Goal: Task Accomplishment & Management: Complete application form

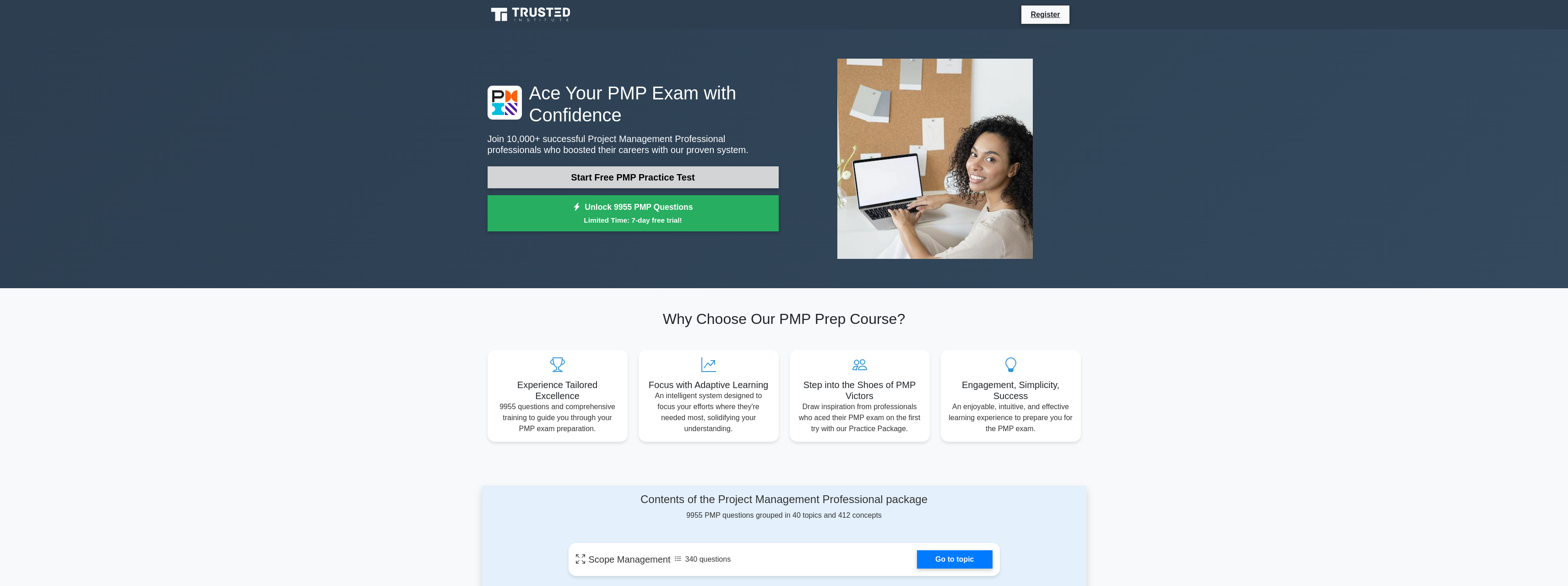
click at [620, 171] on link "Start Free PMP Practice Test" at bounding box center [633, 177] width 291 height 22
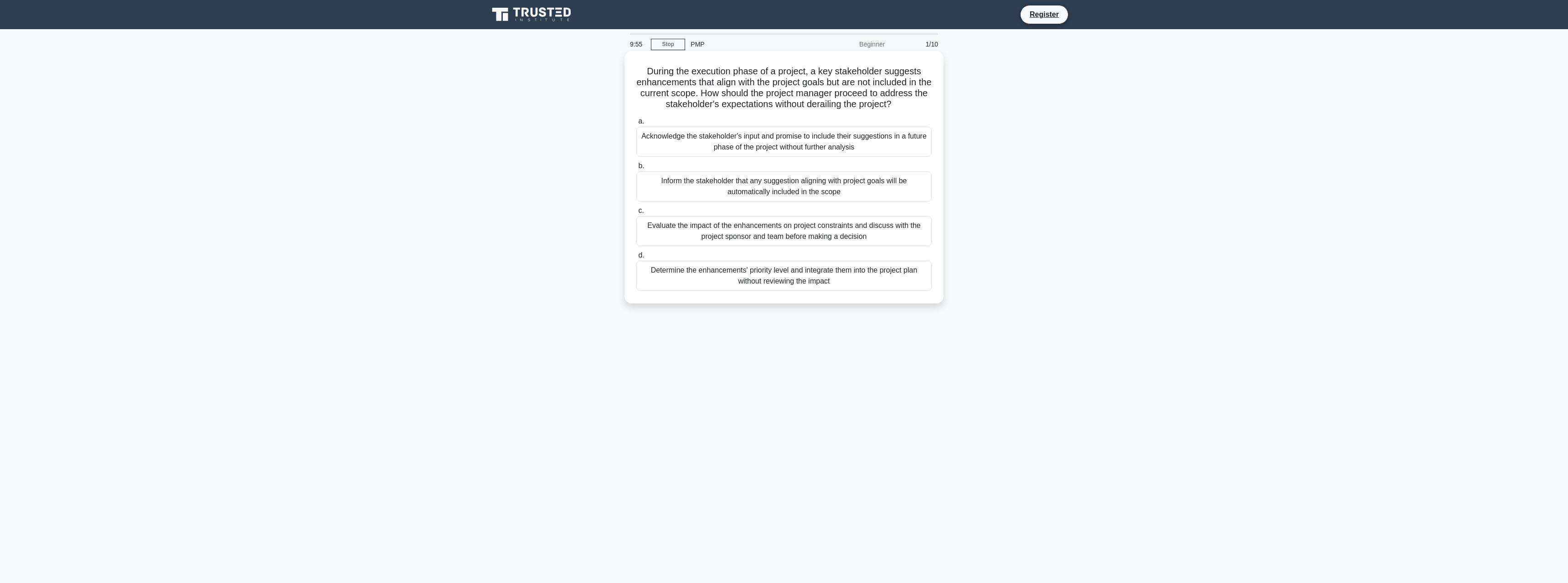
click at [863, 144] on div "Acknowledge the stakeholder's input and promise to include their suggestions in…" at bounding box center [783, 141] width 295 height 30
click at [636, 124] on input "a. Acknowledge the stakeholder's input and promise to include their suggestions…" at bounding box center [636, 122] width 0 height 6
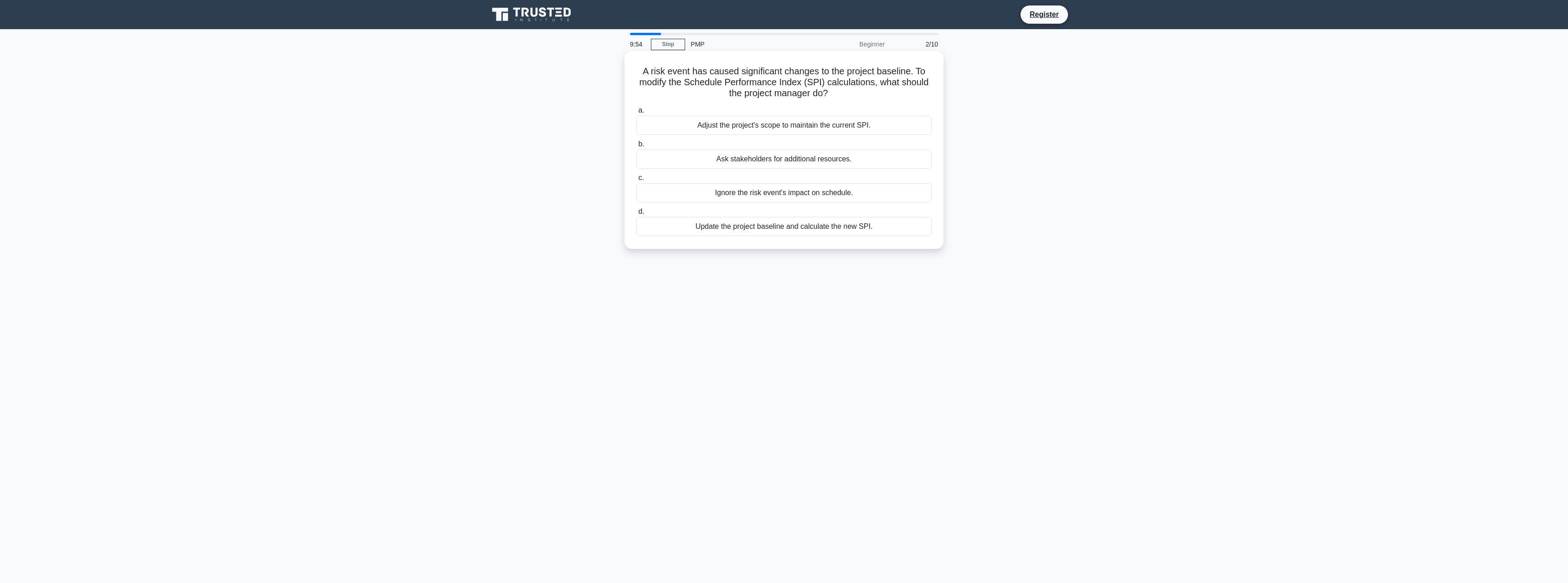
click at [880, 165] on div "Ask stakeholders for additional resources." at bounding box center [783, 159] width 295 height 19
click at [636, 147] on input "b. Ask stakeholders for additional resources." at bounding box center [636, 144] width 0 height 6
click at [862, 206] on div "Ask a random person outside the team to make the decision." at bounding box center [783, 203] width 295 height 19
click at [636, 192] on input "c. Ask a random person outside the team to make the decision." at bounding box center [636, 189] width 0 height 6
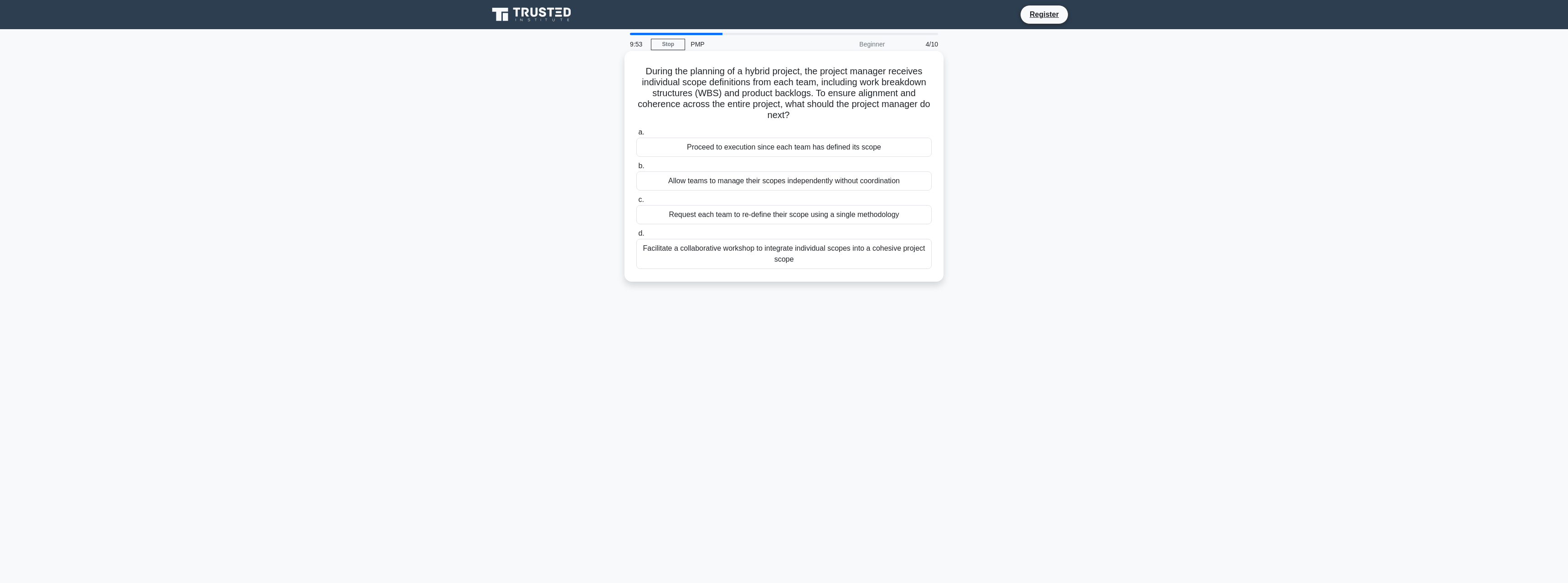
click at [844, 148] on div "Proceed to execution since each team has defined its scope" at bounding box center [783, 147] width 295 height 19
click at [636, 135] on input "a. Proceed to execution since each team has defined its scope" at bounding box center [636, 133] width 0 height 6
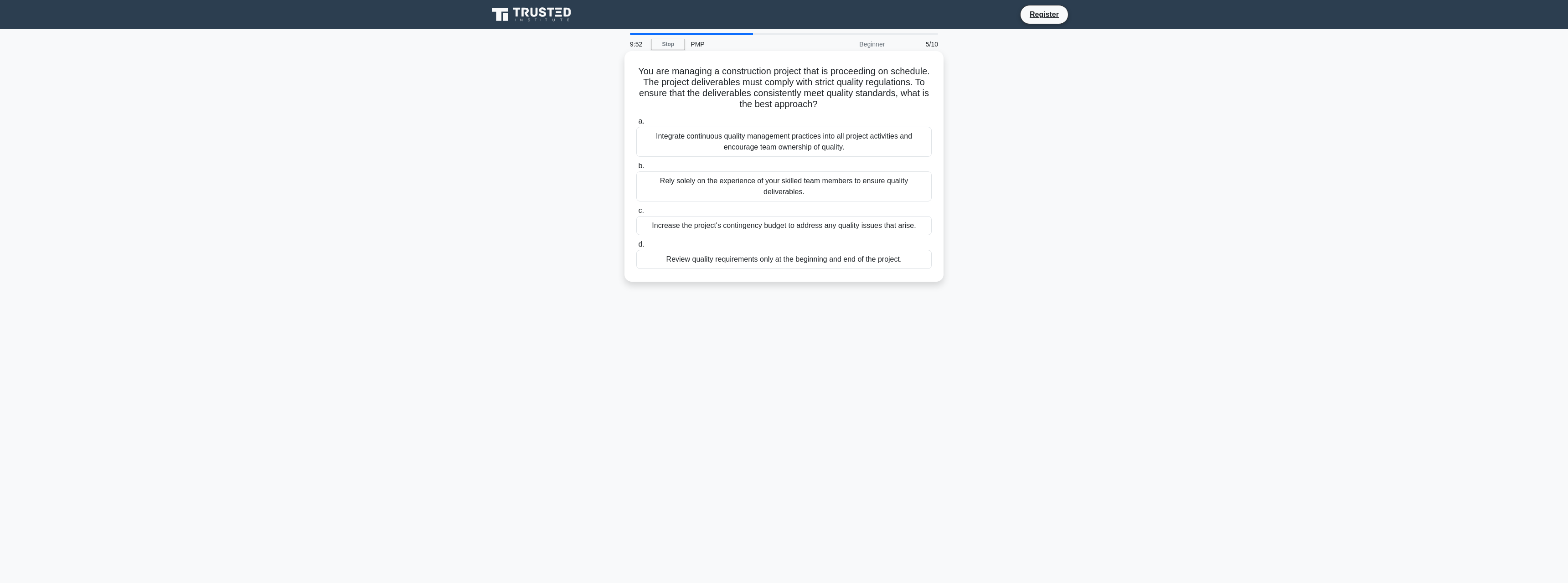
click at [849, 194] on div "Rely solely on the experience of your skilled team members to ensure quality de…" at bounding box center [783, 186] width 295 height 30
click at [636, 169] on input "b. Rely solely on the experience of your skilled team members to ensure quality…" at bounding box center [636, 166] width 0 height 6
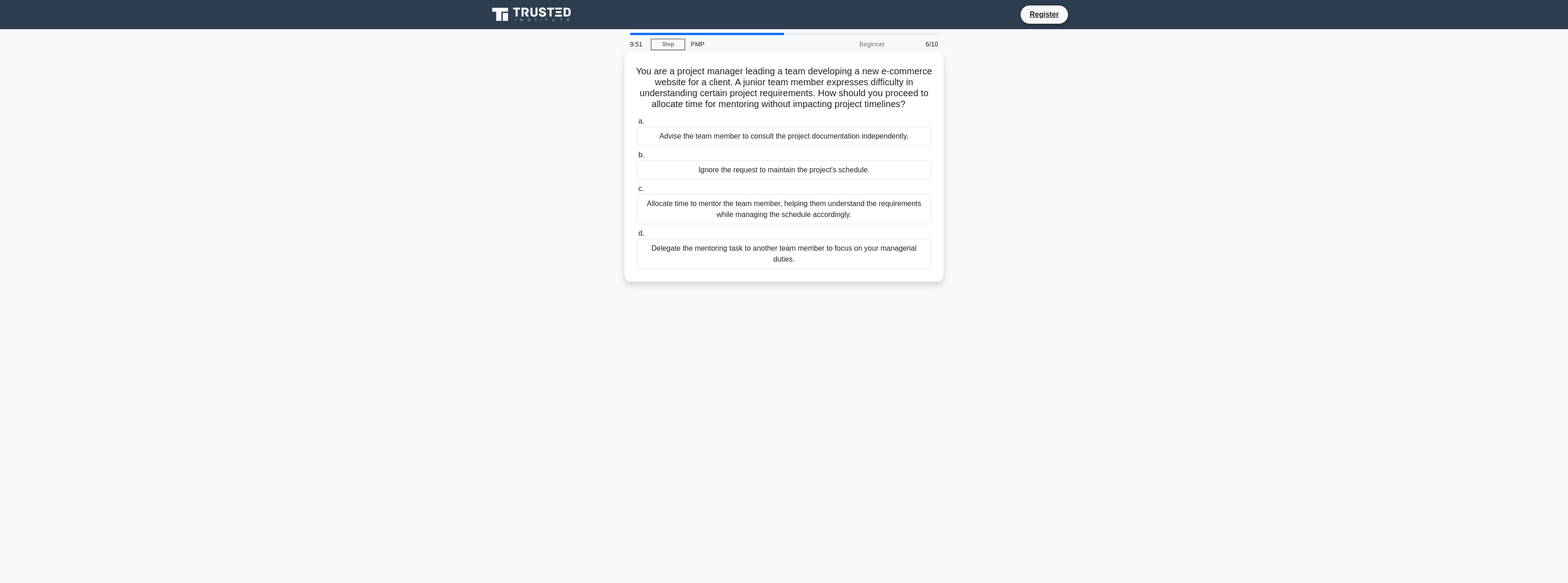
click at [872, 222] on div "Allocate time to mentor the team member, helping them understand the requiremen…" at bounding box center [783, 209] width 295 height 30
click at [636, 192] on input "c. Allocate time to mentor the team member, helping them understand the require…" at bounding box center [636, 189] width 0 height 6
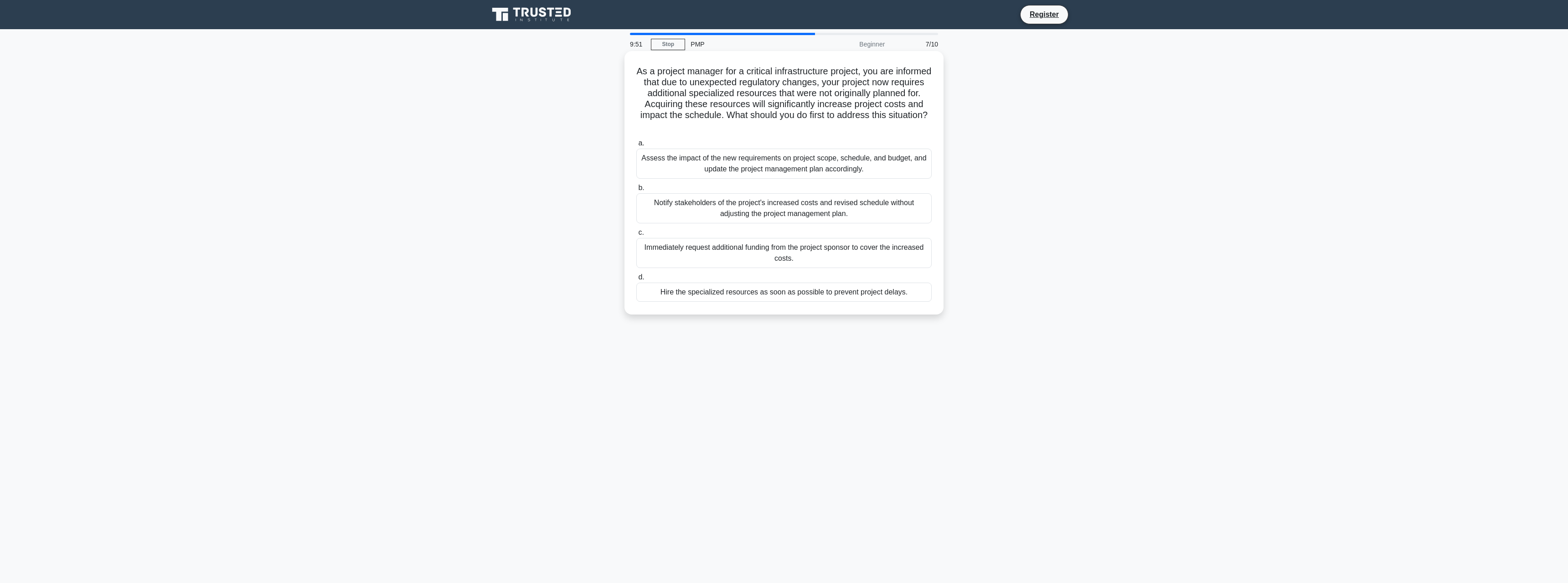
click at [866, 220] on div "Notify stakeholders of the project's increased costs and revised schedule witho…" at bounding box center [783, 208] width 295 height 30
click at [636, 191] on input "b. Notify stakeholders of the project's increased costs and revised schedule wi…" at bounding box center [636, 188] width 0 height 6
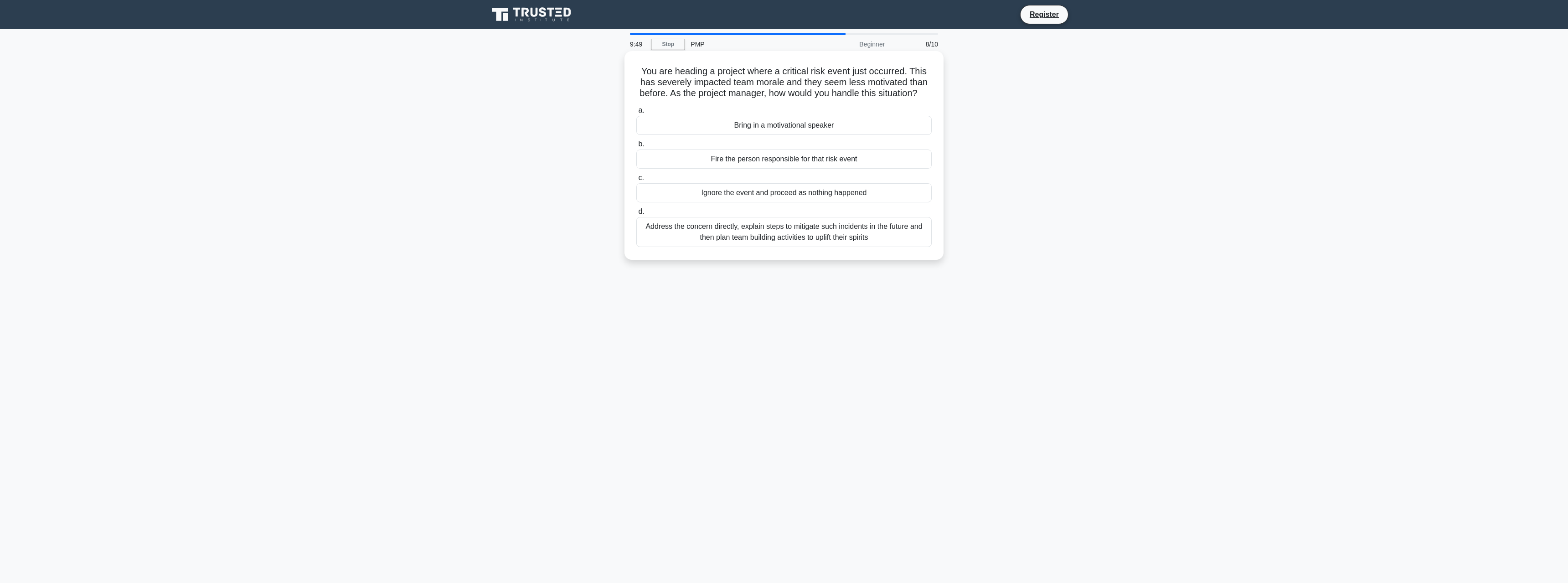
click at [865, 202] on div "Ignore the event and proceed as nothing happened" at bounding box center [783, 192] width 295 height 19
click at [636, 181] on input "c. Ignore the event and proceed as nothing happened" at bounding box center [636, 178] width 0 height 6
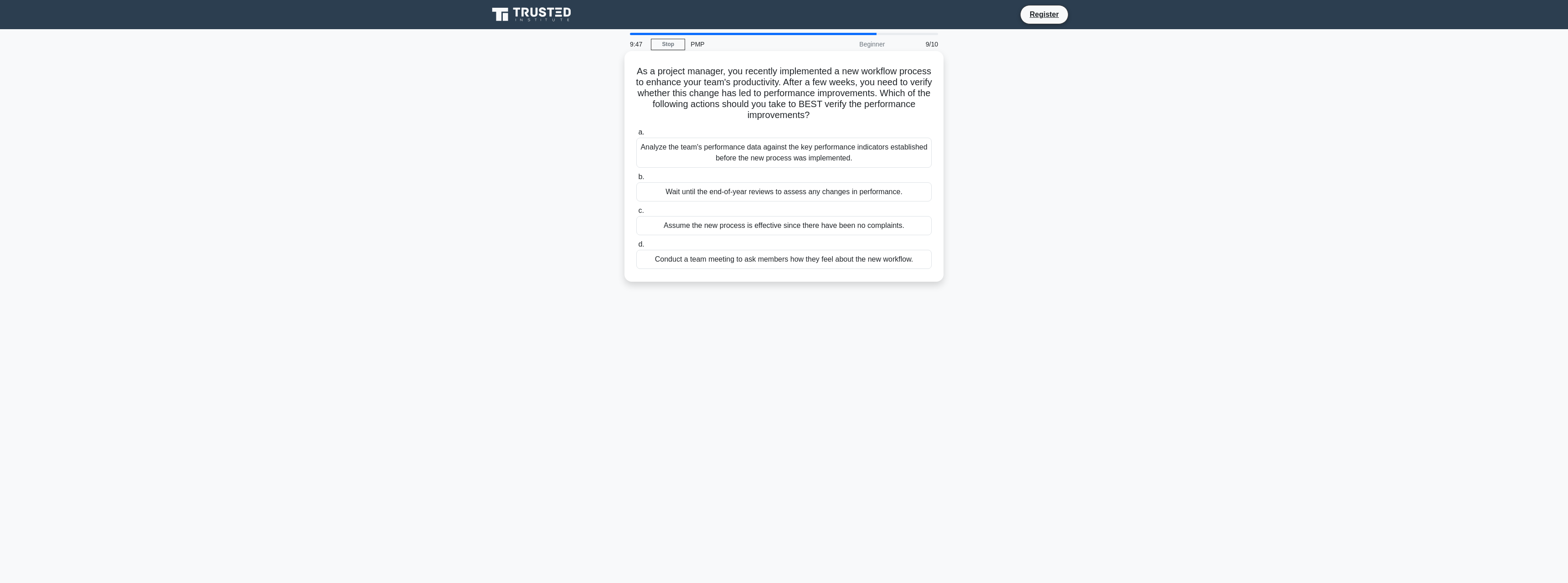
click at [867, 176] on label "b. Wait until the end-of-year reviews to assess any changes in performance." at bounding box center [783, 186] width 295 height 30
click at [636, 176] on input "b. Wait until the end-of-year reviews to assess any changes in performance." at bounding box center [636, 177] width 0 height 6
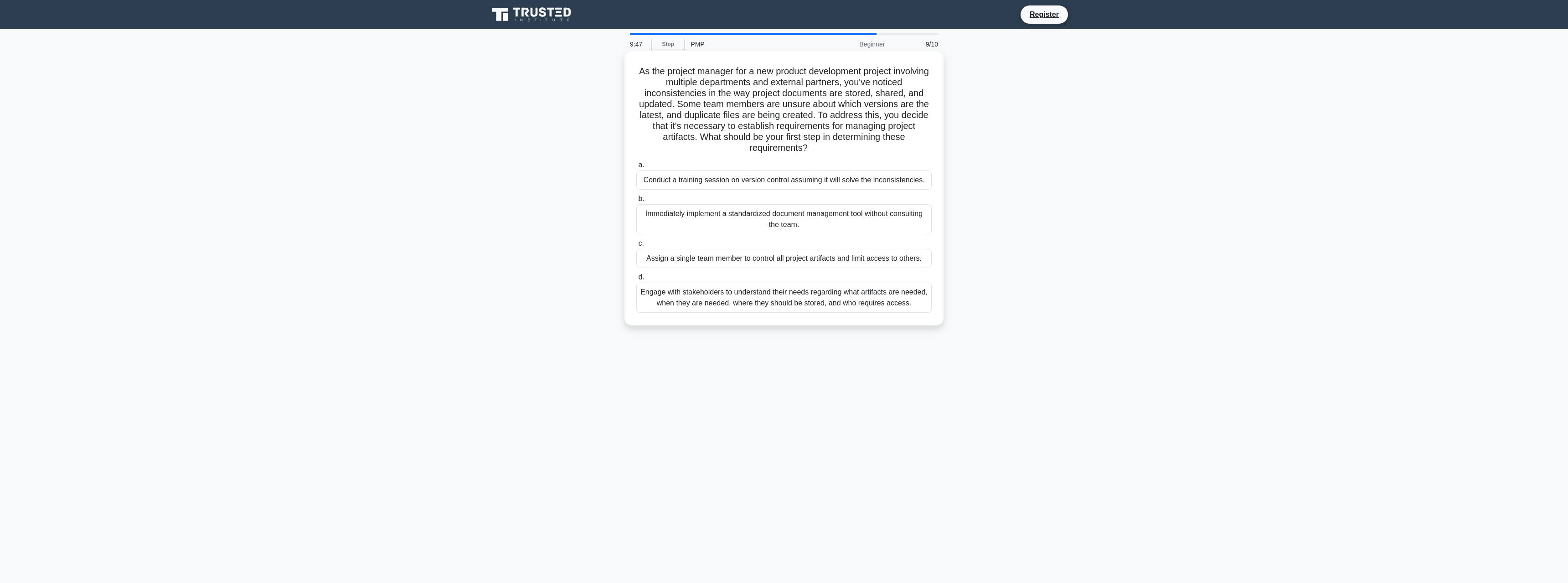
click at [867, 201] on label "b. Immediately implement a standardized document management tool without consul…" at bounding box center [783, 214] width 295 height 41
click at [636, 201] on input "b. Immediately implement a standardized document management tool without consul…" at bounding box center [636, 199] width 0 height 6
